Goal: Task Accomplishment & Management: Manage account settings

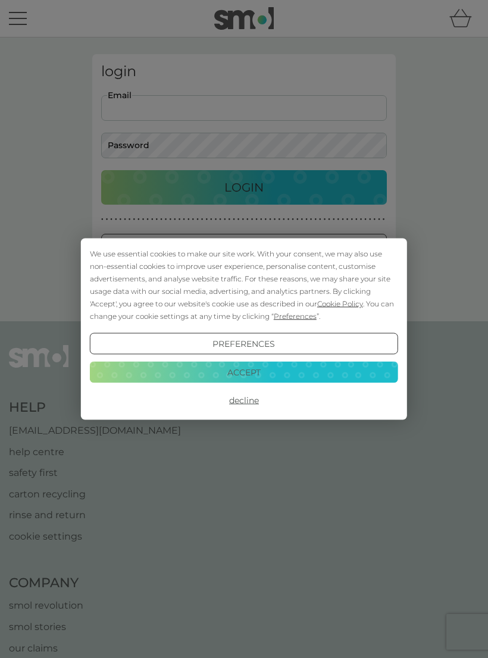
type input "[EMAIL_ADDRESS][PERSON_NAME][DOMAIN_NAME]"
click at [244, 187] on button "Login" at bounding box center [243, 187] width 285 height 34
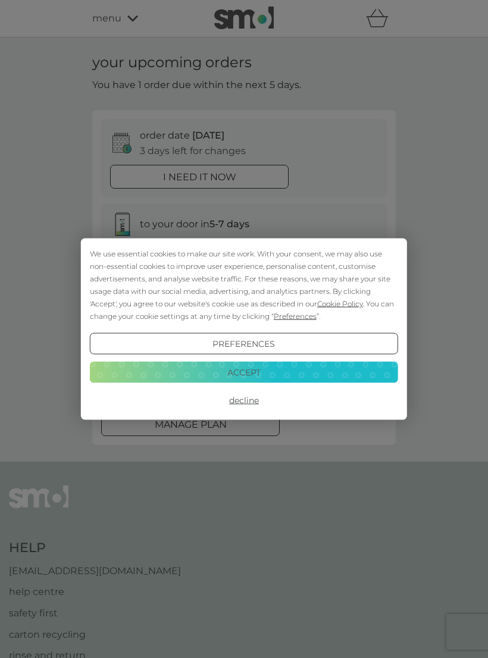
click at [265, 379] on button "Accept" at bounding box center [244, 371] width 308 height 21
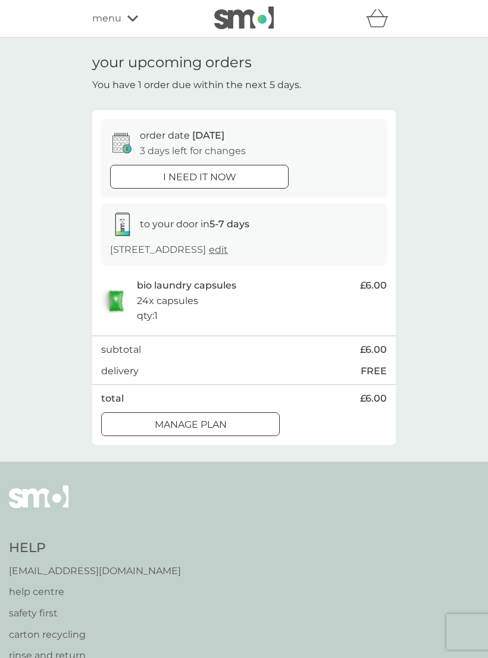
click at [233, 428] on button "Manage plan" at bounding box center [190, 424] width 178 height 24
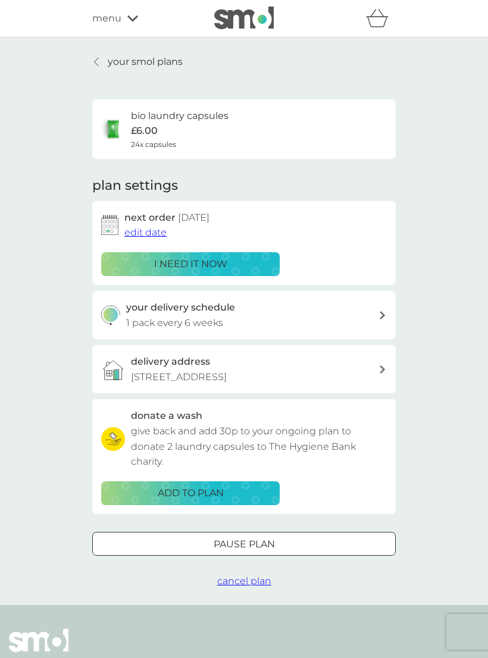
click at [378, 313] on div at bounding box center [383, 315] width 10 height 8
select select "42"
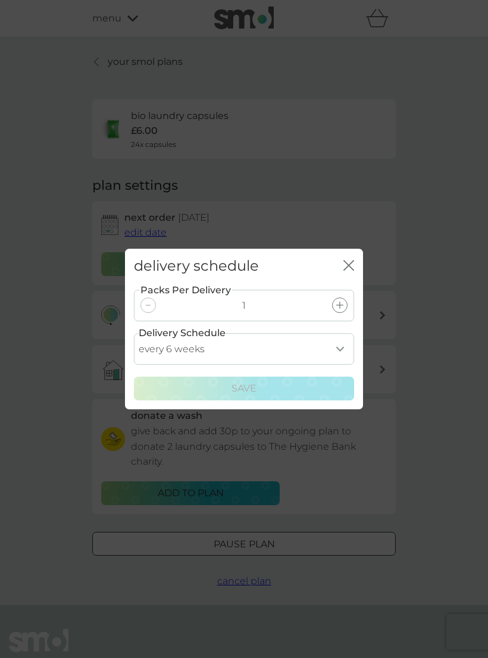
click at [349, 261] on icon "close" at bounding box center [348, 265] width 11 height 11
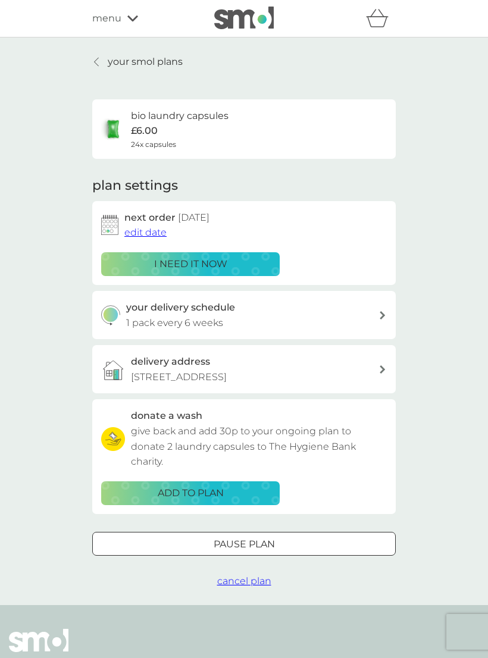
click at [262, 538] on div at bounding box center [243, 544] width 43 height 12
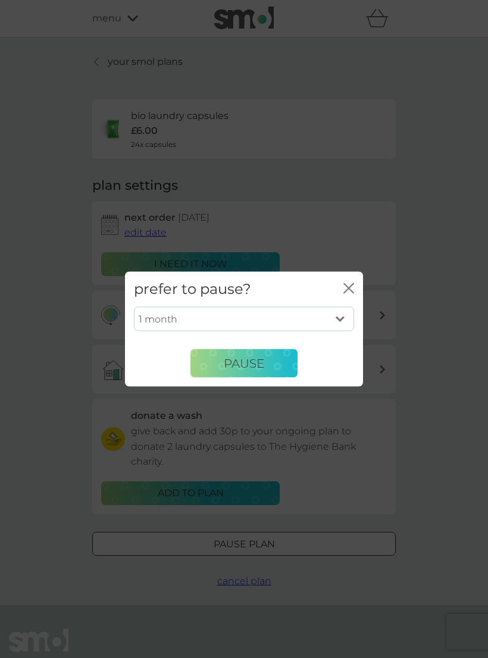
click at [350, 320] on select "1 month 2 months 3 months 4 months 5 months 6 months" at bounding box center [244, 318] width 220 height 25
click at [351, 280] on div "prefer to pause? close" at bounding box center [244, 289] width 238 height 35
click at [453, 349] on div "prefer to pause? close 1 month 2 months 3 months 4 months 5 months 6 months Pau…" at bounding box center [244, 329] width 488 height 658
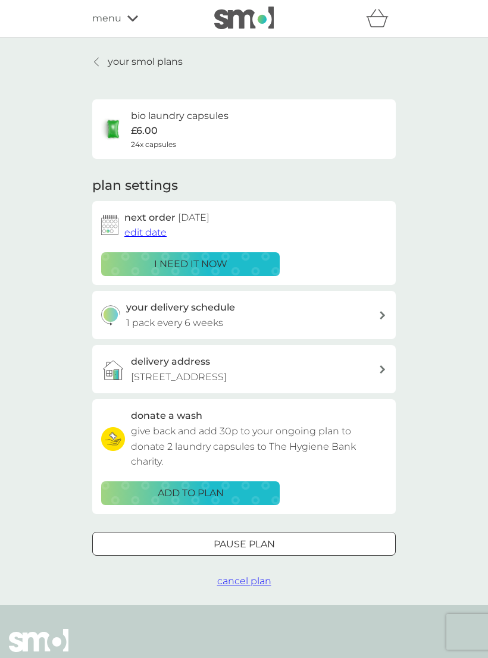
click at [155, 62] on p "your smol plans" at bounding box center [145, 61] width 75 height 15
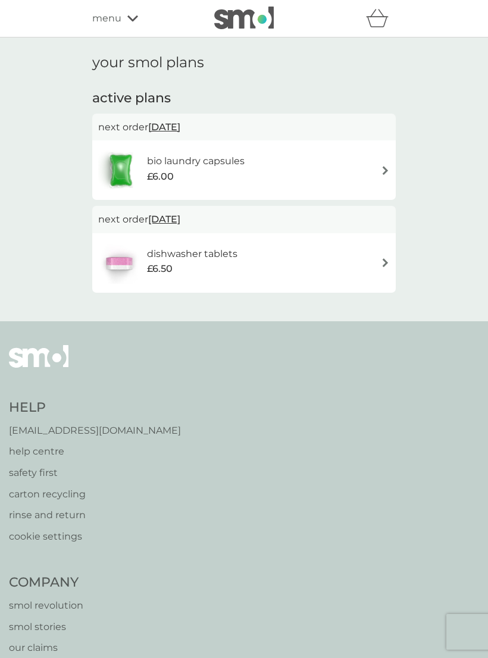
click at [388, 166] on img at bounding box center [385, 170] width 9 height 9
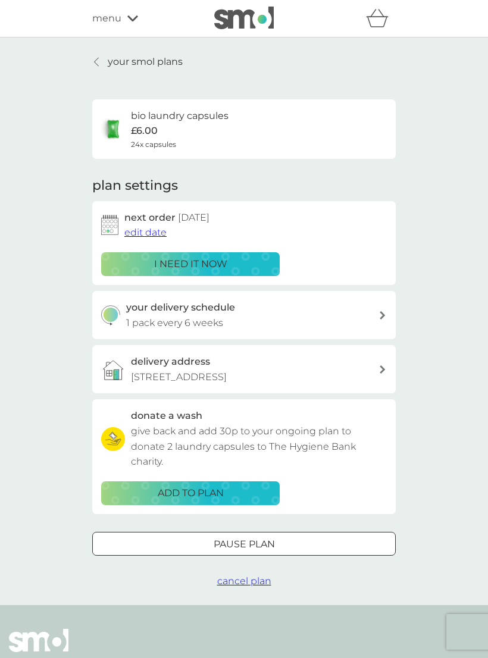
click at [159, 234] on span "edit date" at bounding box center [145, 232] width 42 height 11
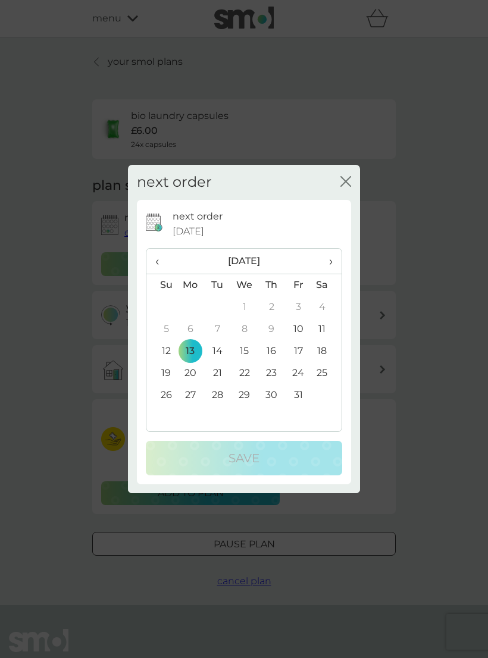
click at [197, 371] on td "20" at bounding box center [190, 373] width 27 height 22
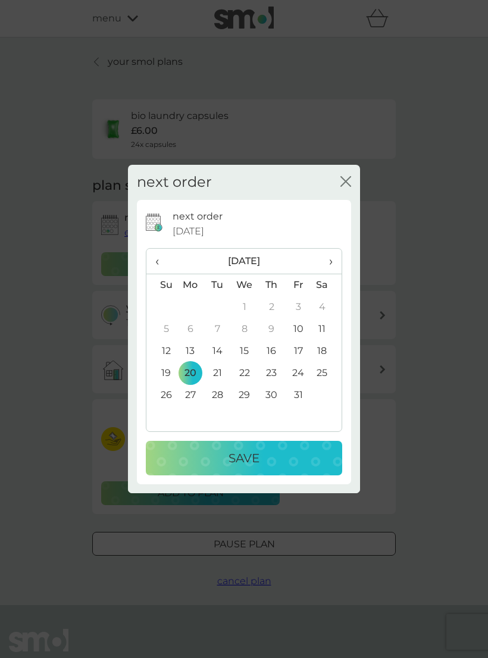
click at [257, 456] on p "Save" at bounding box center [243, 457] width 31 height 19
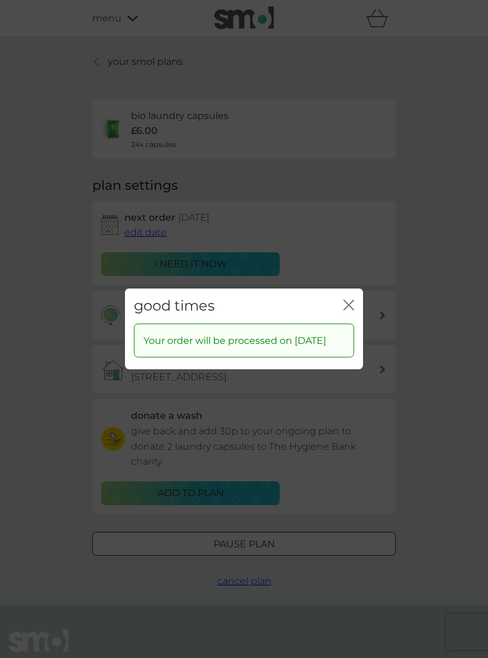
click at [352, 300] on icon "close" at bounding box center [348, 305] width 11 height 11
